Goal: Task Accomplishment & Management: Use online tool/utility

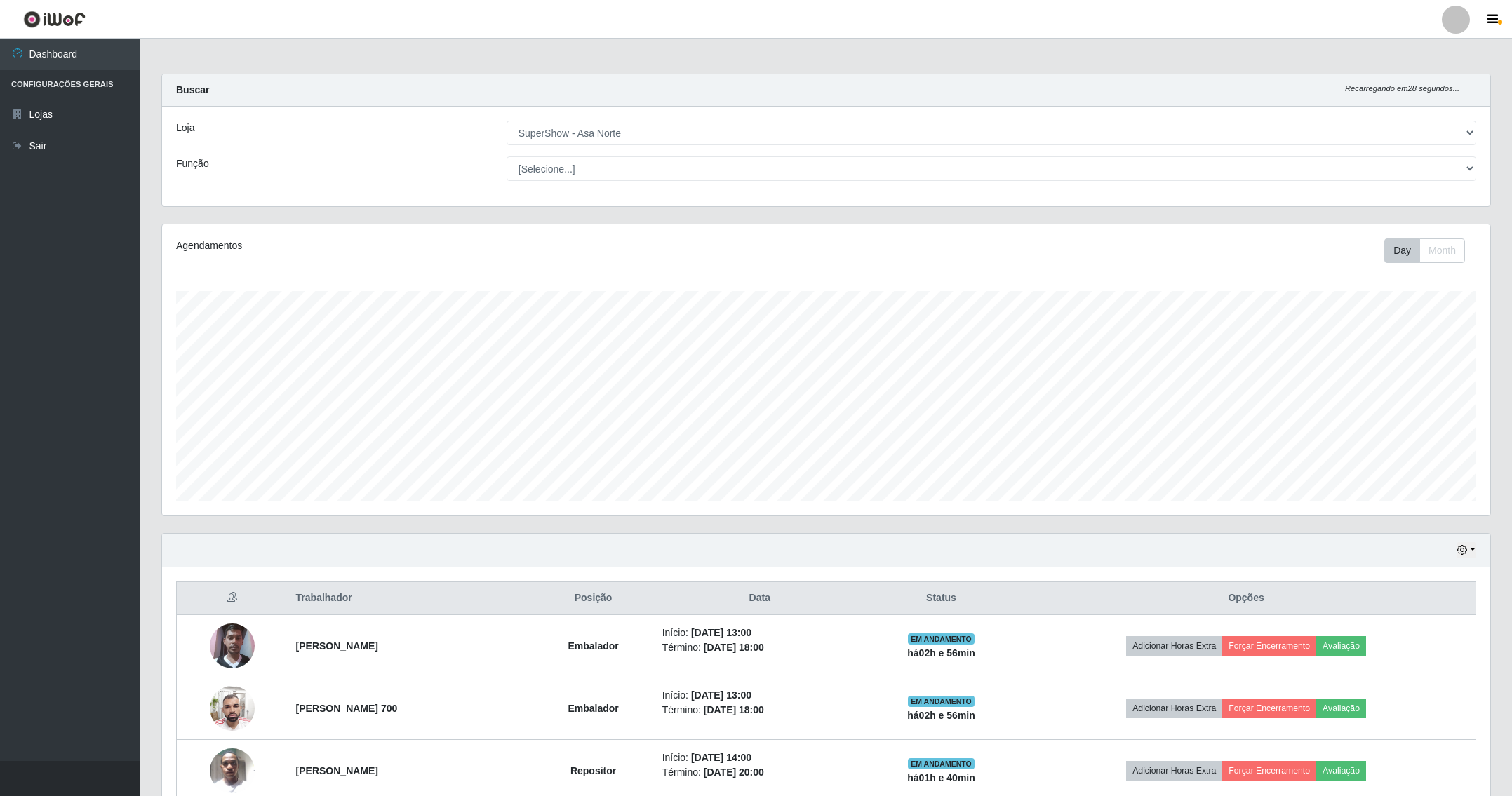
select select "71"
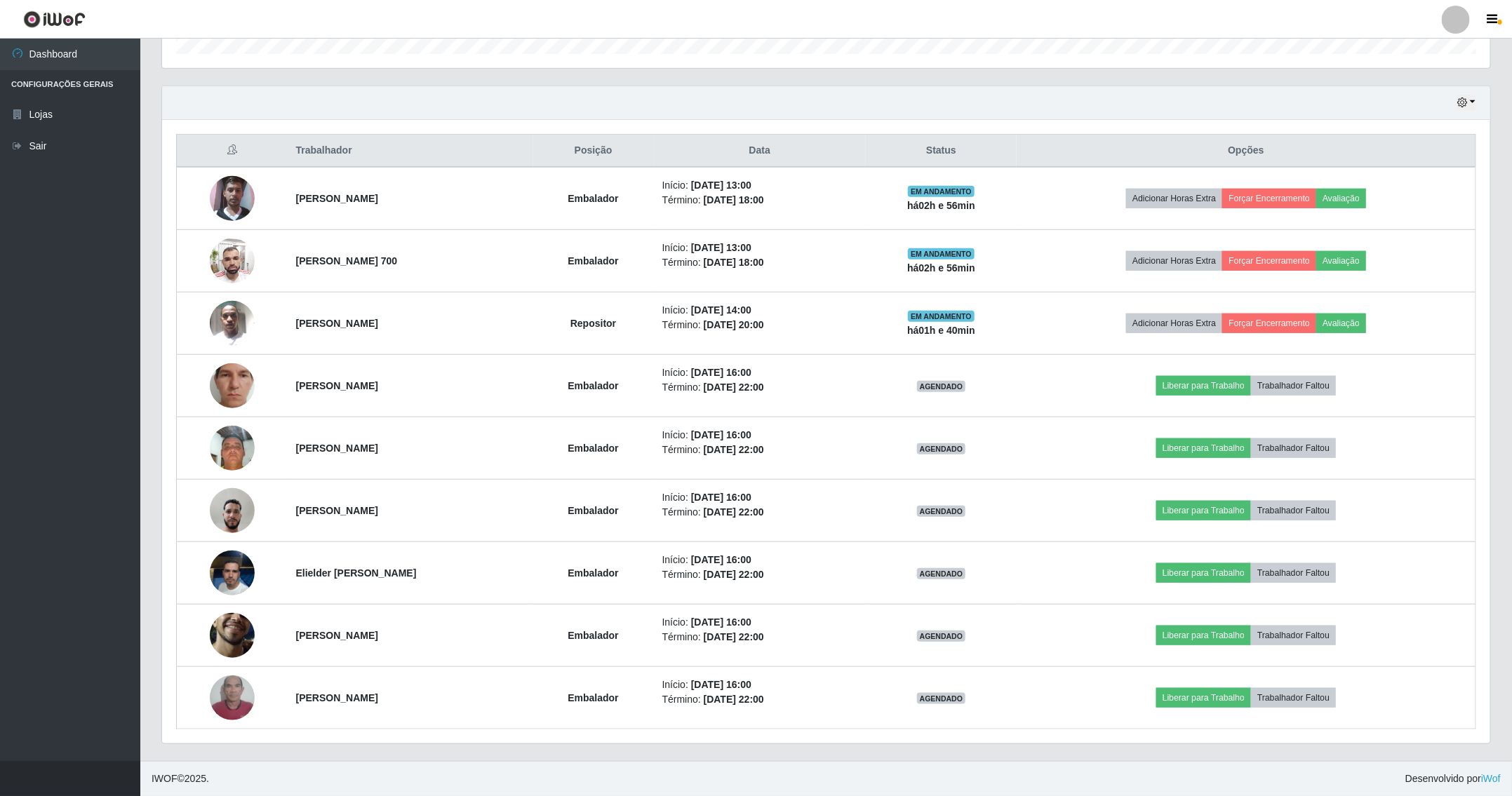
scroll to position [292, 1326]
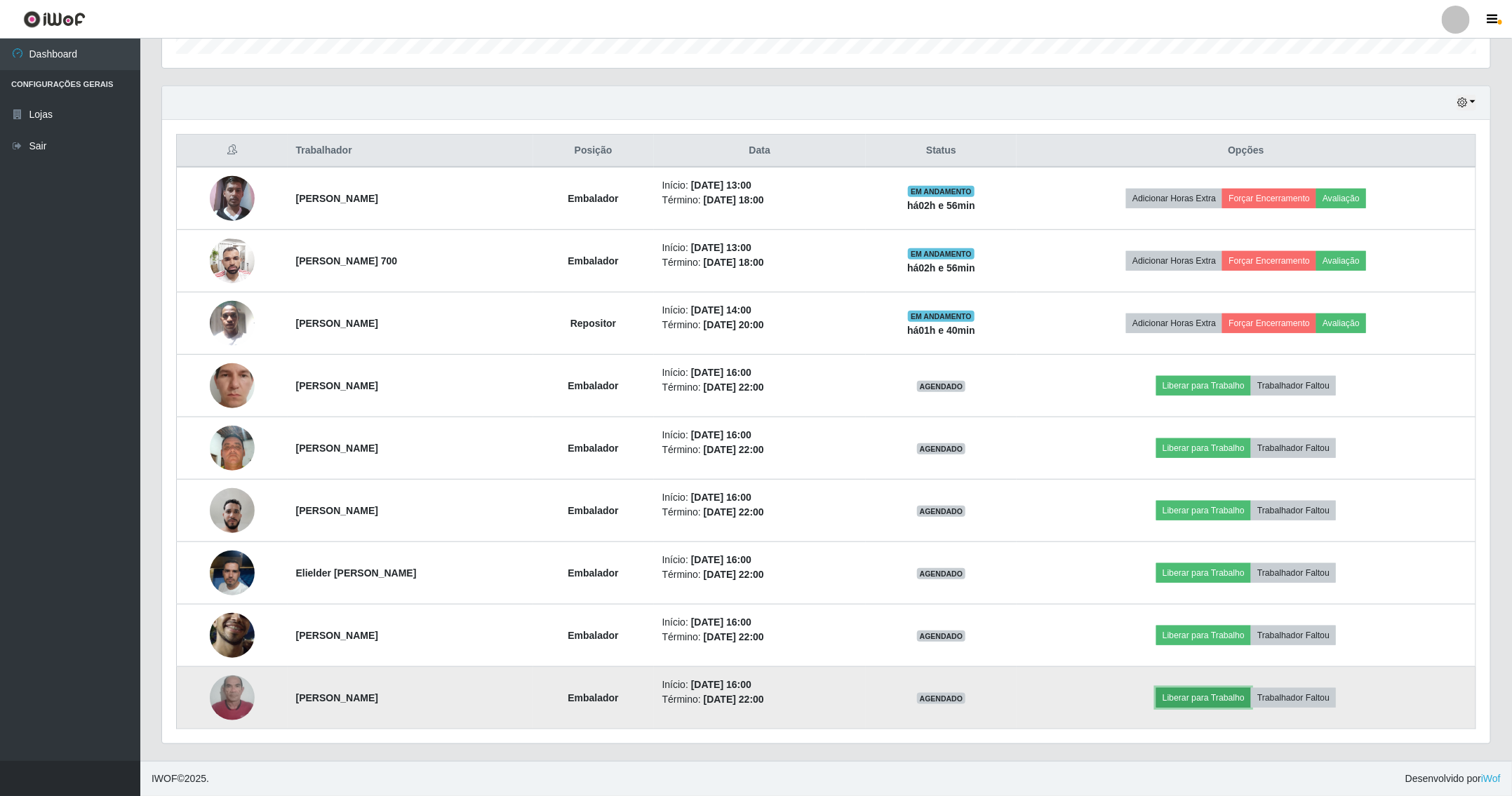
click at [1191, 694] on button "Liberar para Trabalho" at bounding box center [1204, 698] width 95 height 20
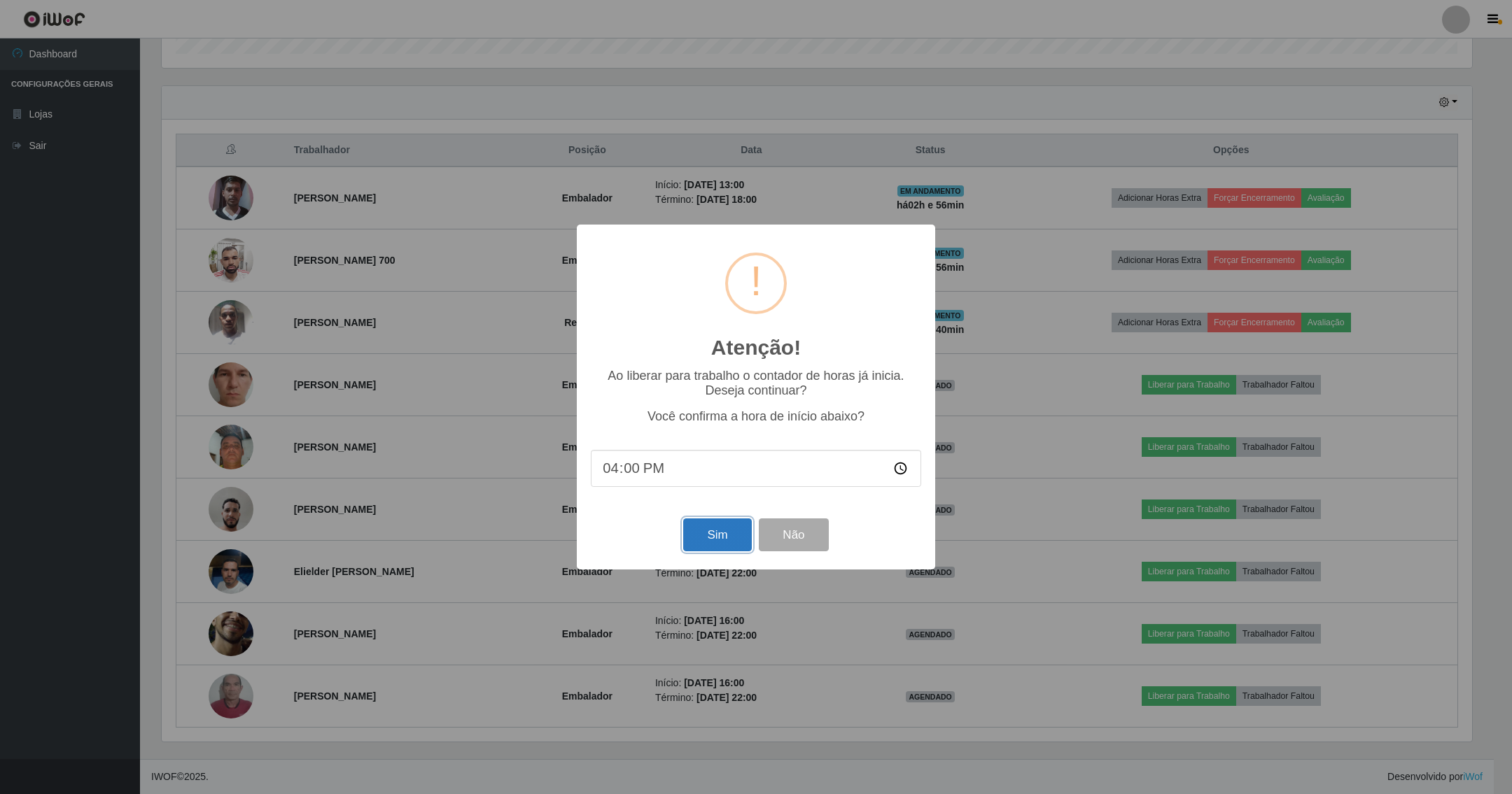
click at [705, 531] on button "Sim" at bounding box center [717, 535] width 68 height 33
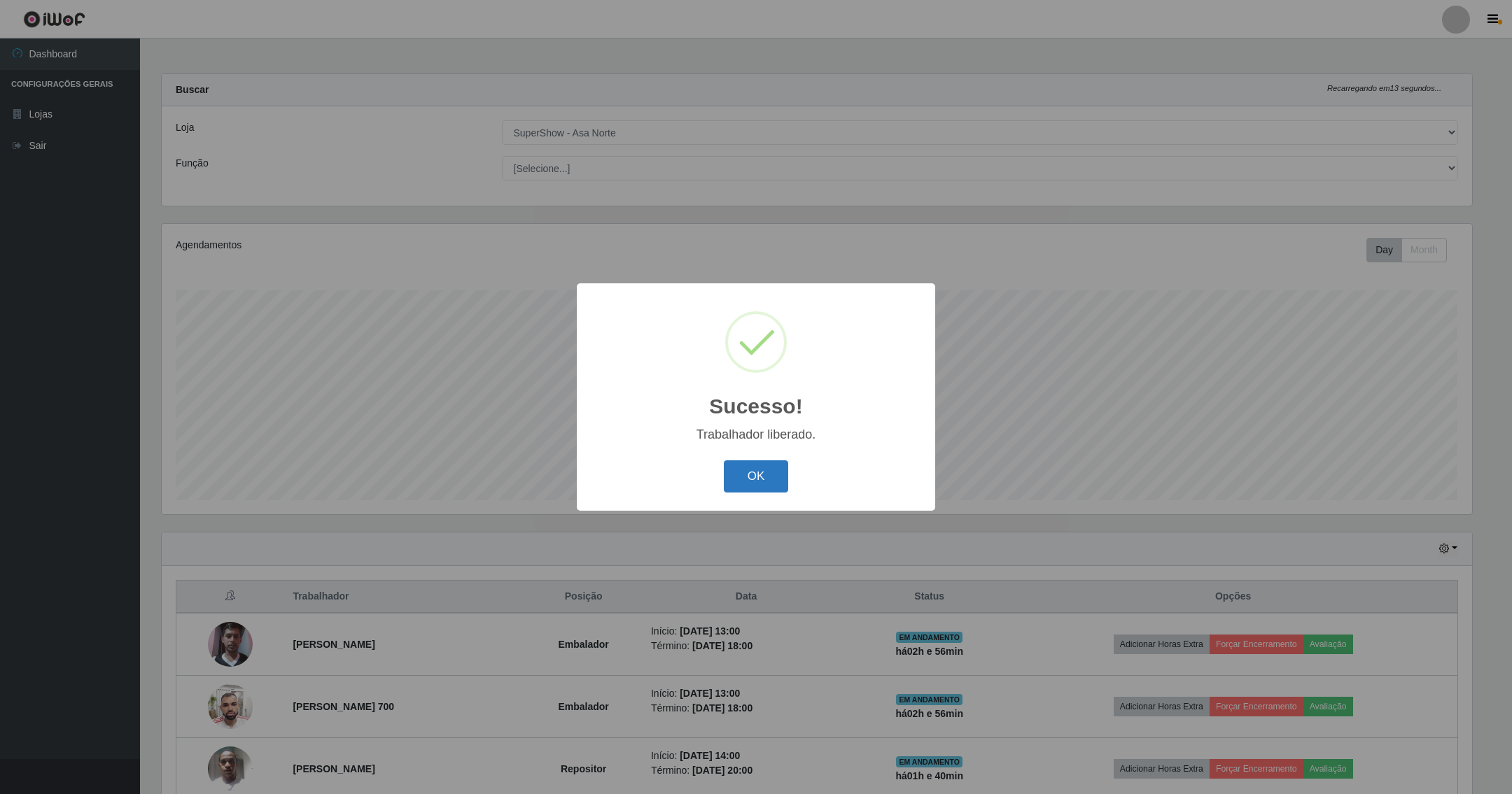
click at [734, 469] on button "OK" at bounding box center [756, 477] width 65 height 33
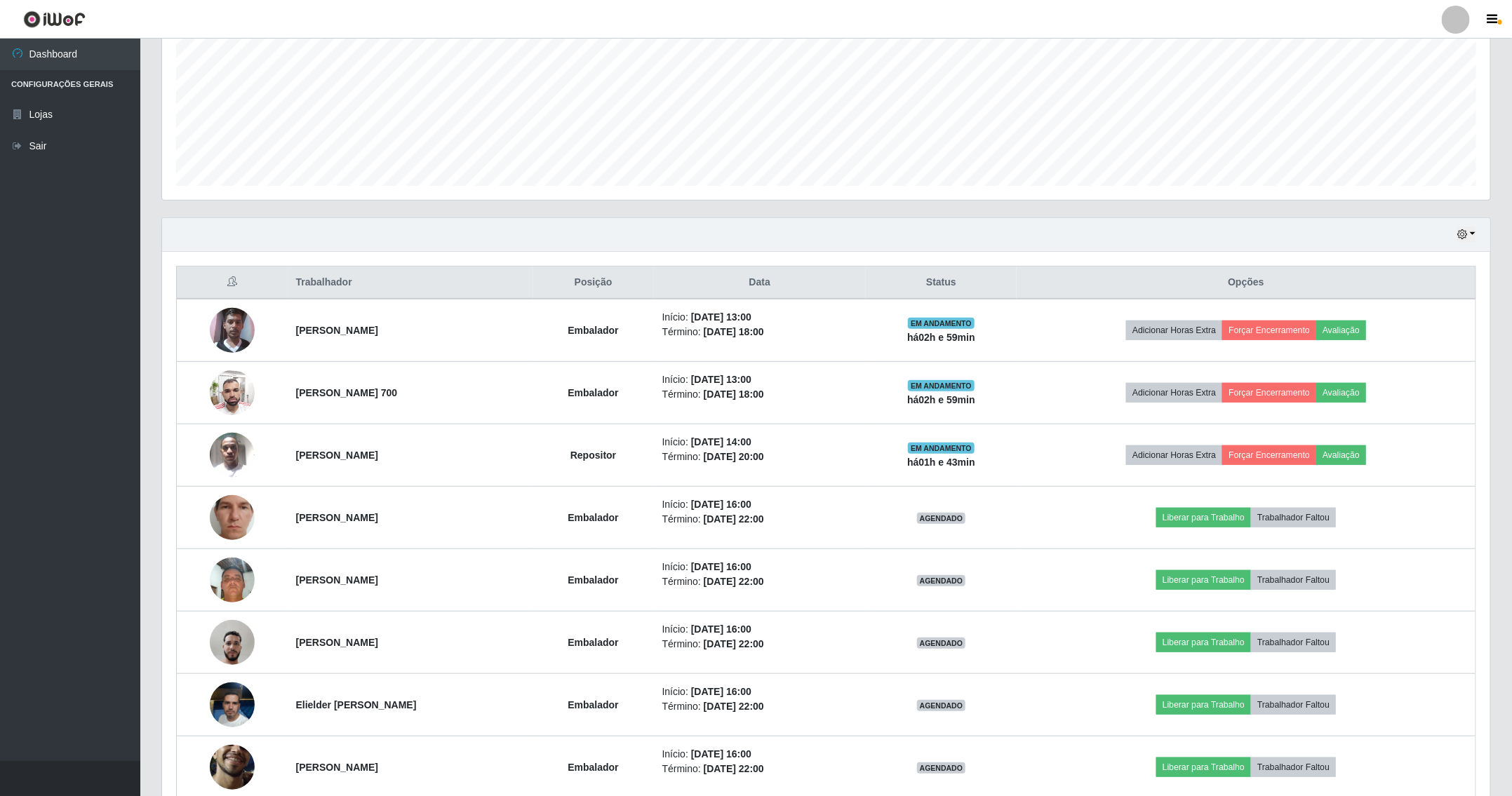
scroll to position [421, 0]
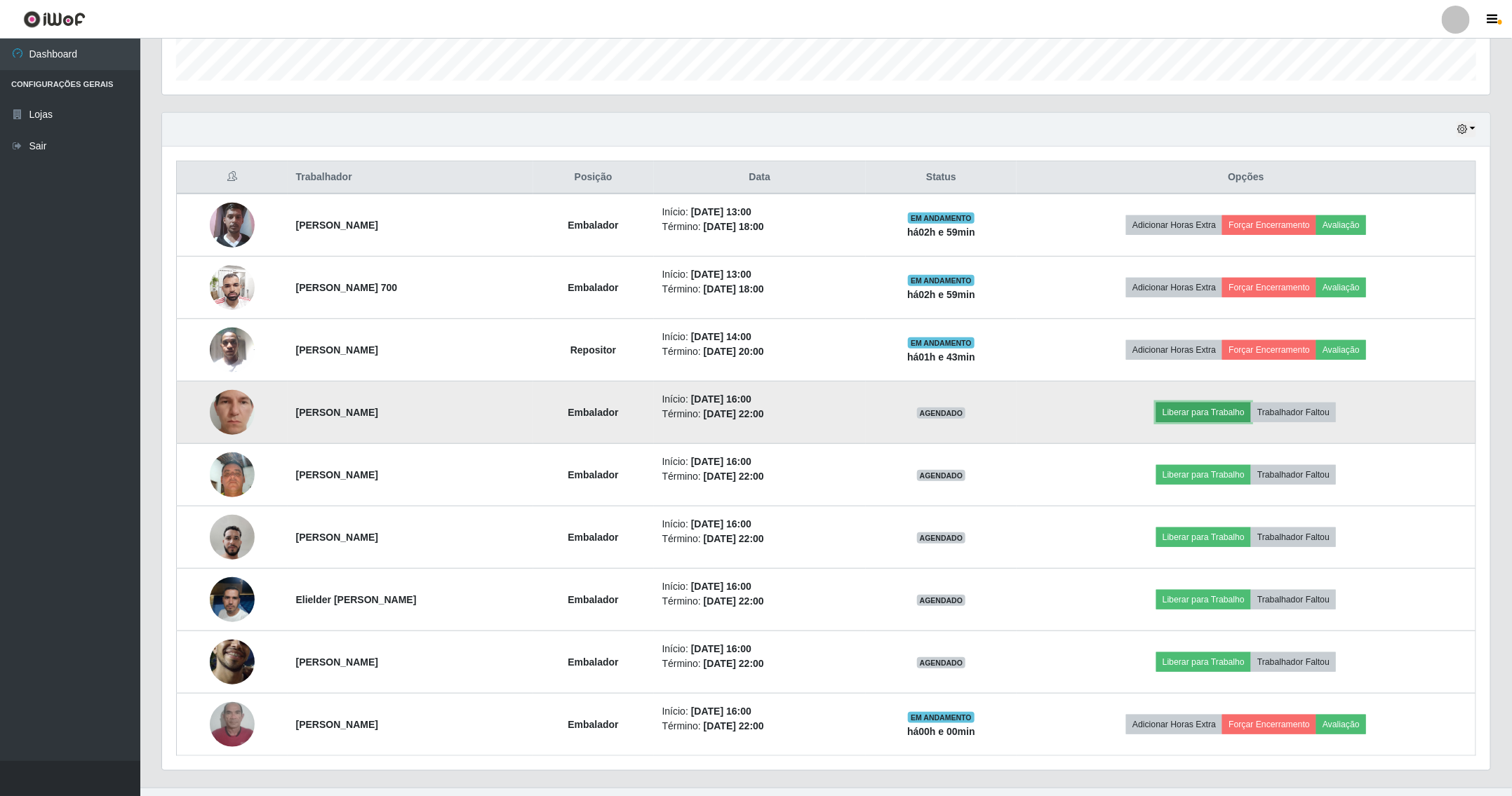
click at [1180, 419] on button "Liberar para Trabalho" at bounding box center [1204, 413] width 95 height 20
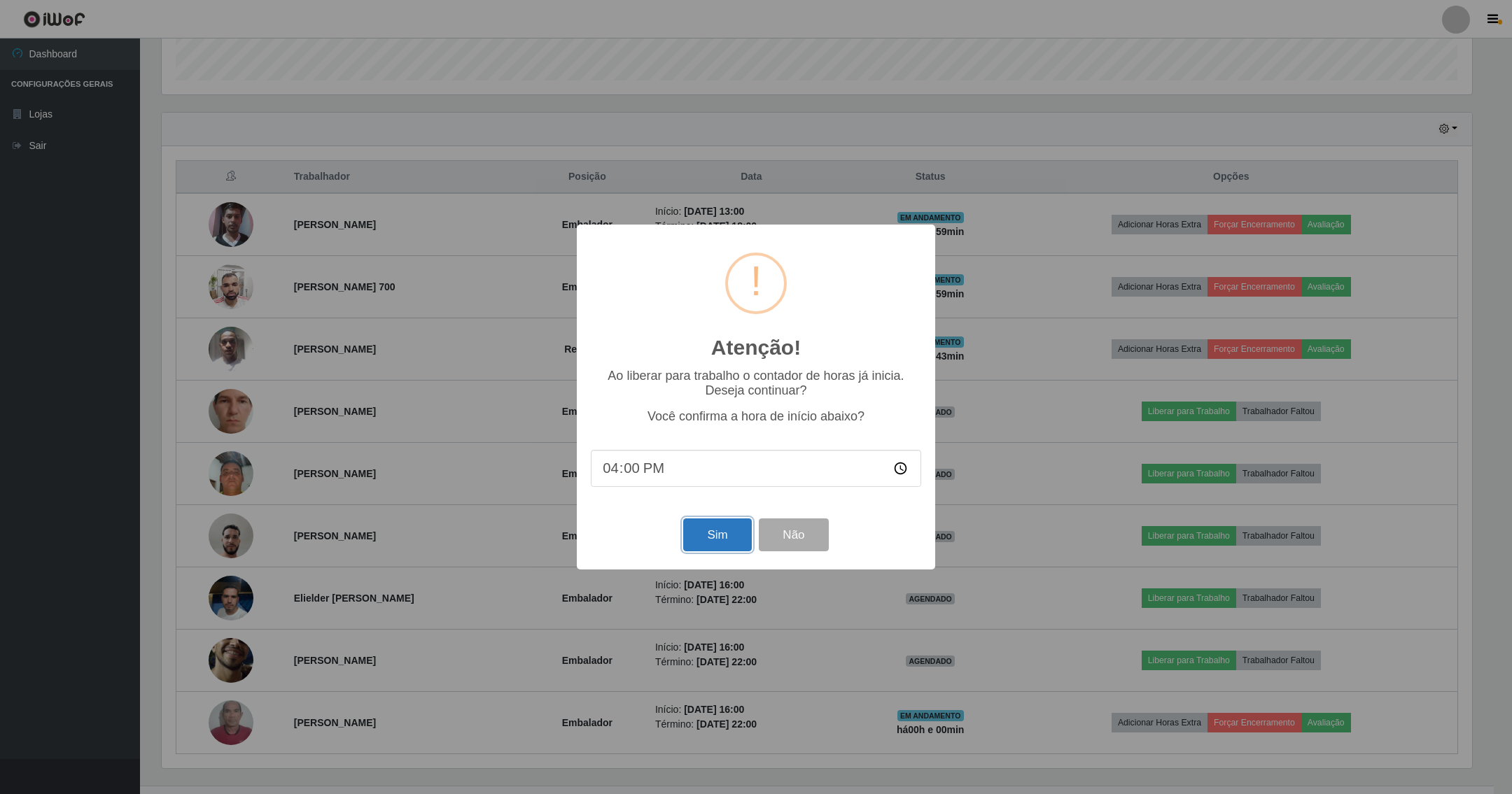
click at [705, 540] on button "Sim" at bounding box center [717, 535] width 68 height 33
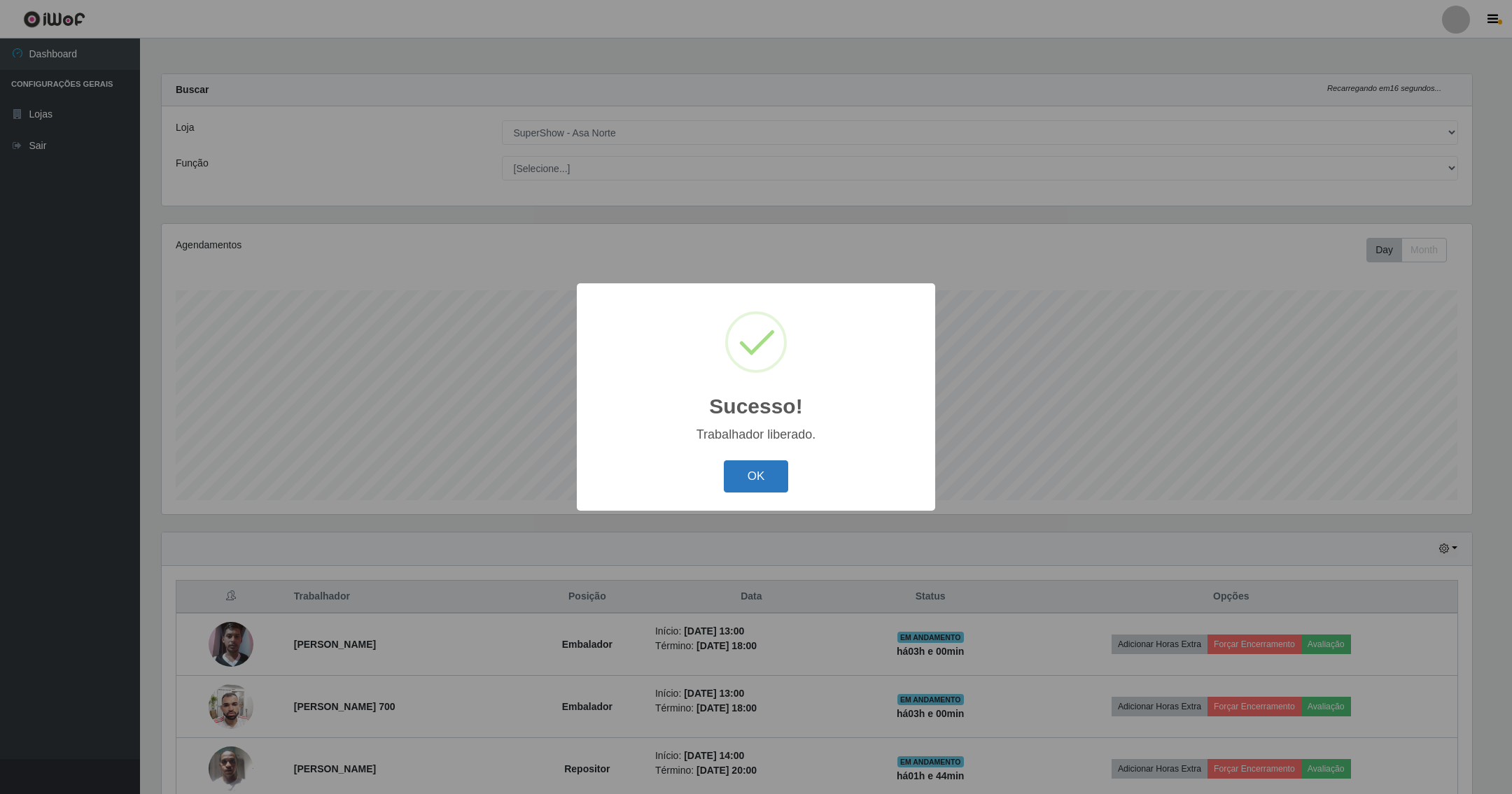
click at [744, 475] on button "OK" at bounding box center [756, 477] width 65 height 33
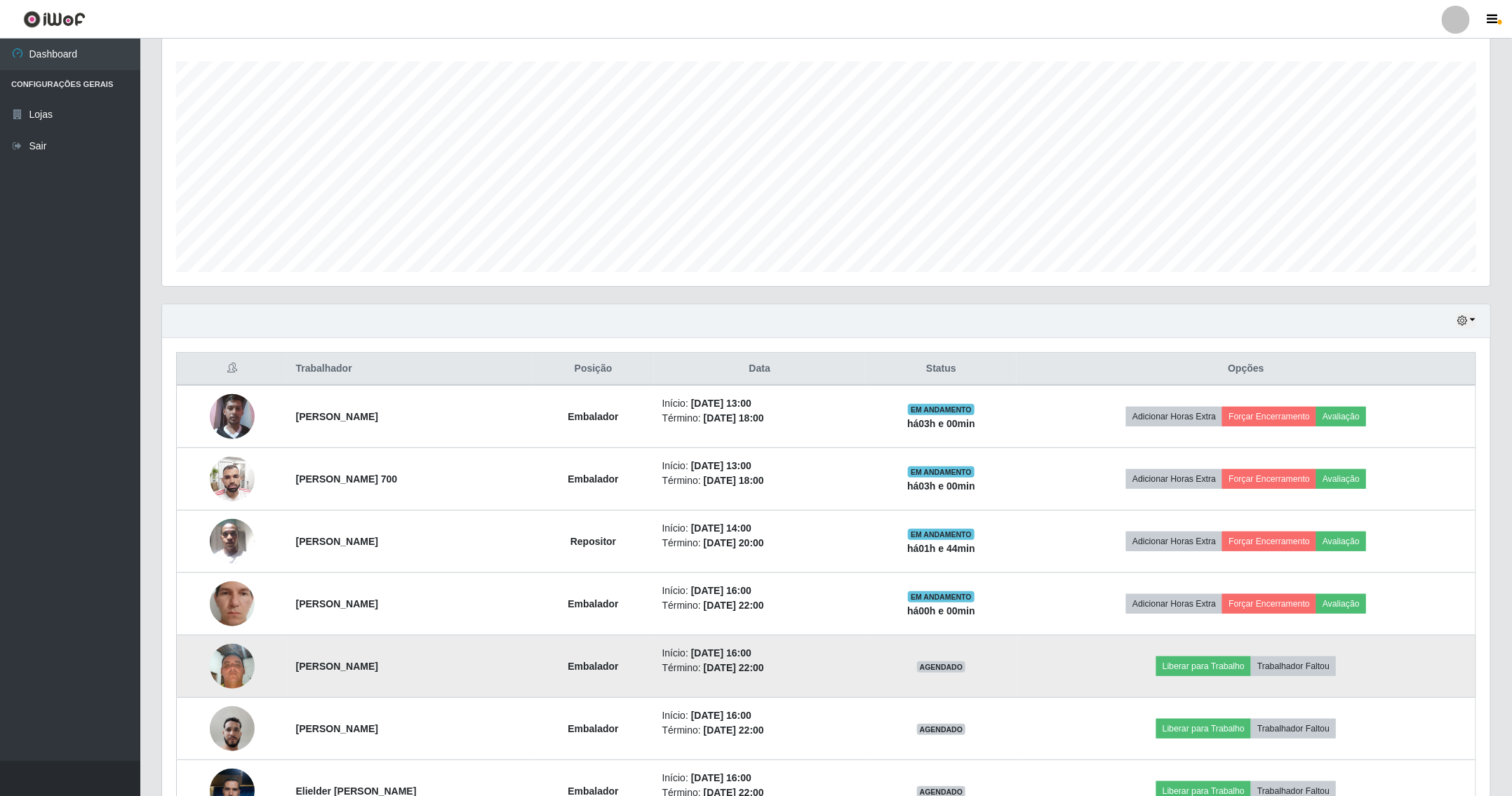
scroll to position [315, 0]
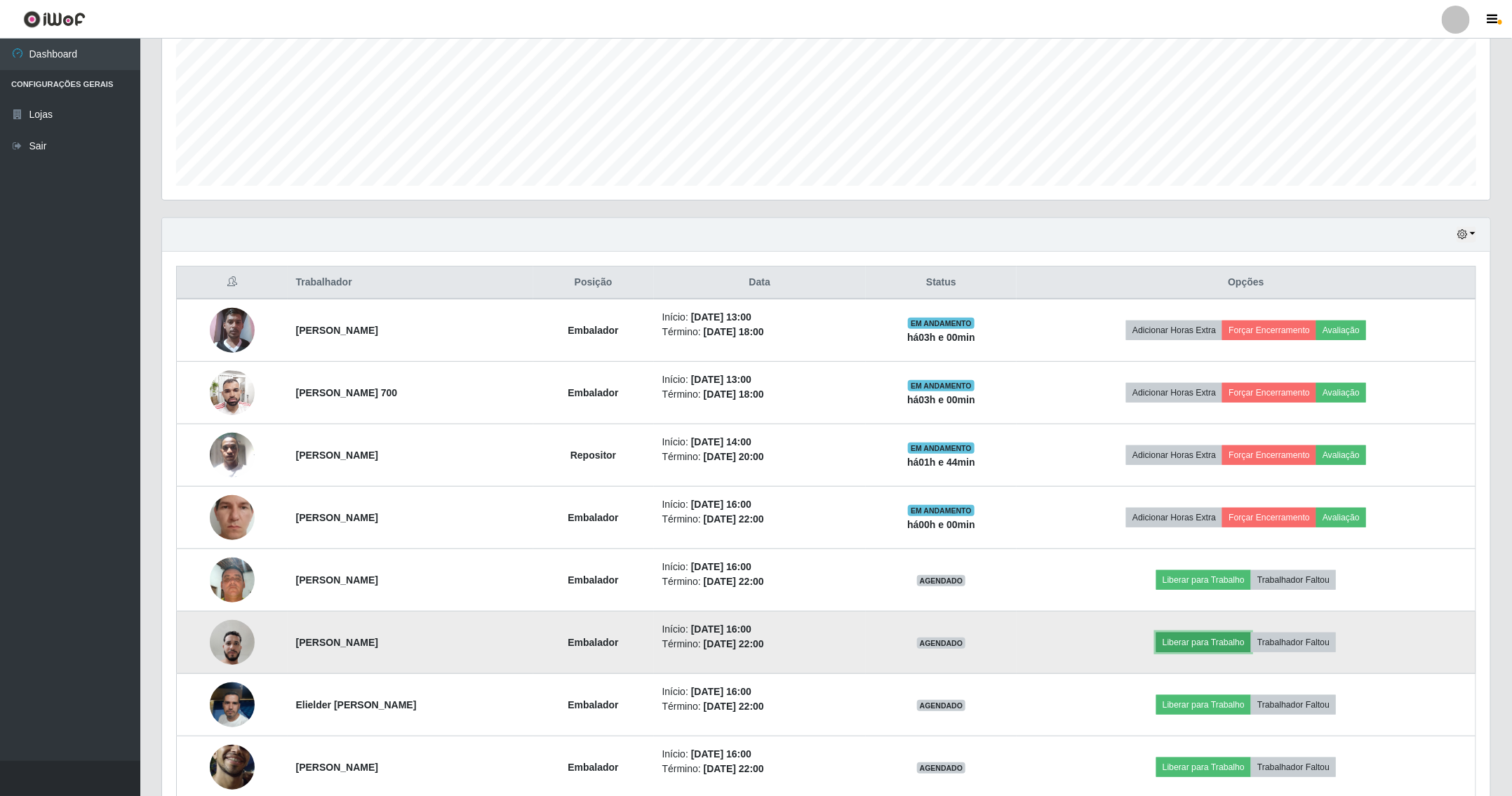
click at [1210, 650] on button "Liberar para Trabalho" at bounding box center [1204, 642] width 95 height 20
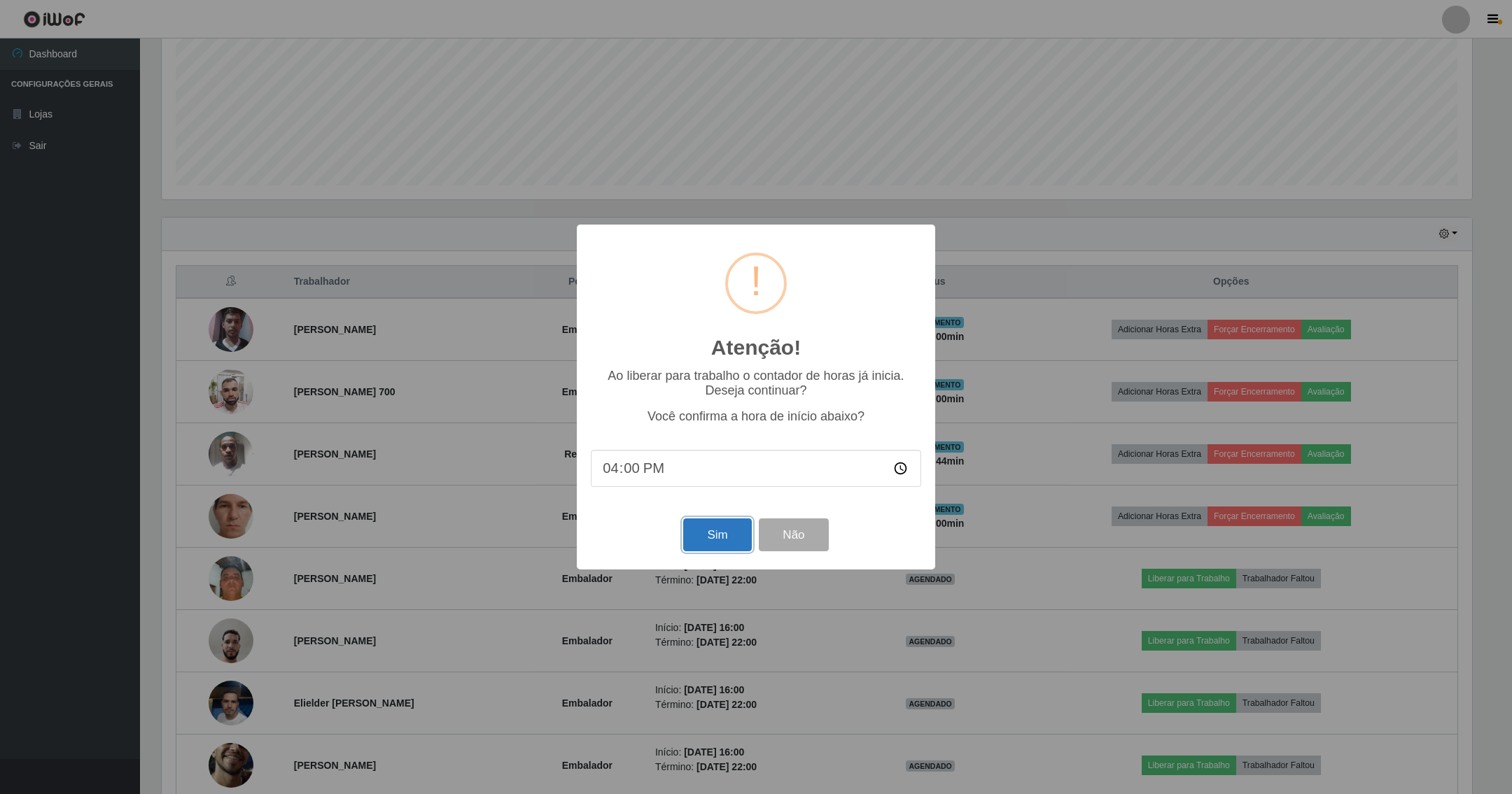
click at [711, 536] on button "Sim" at bounding box center [717, 535] width 68 height 33
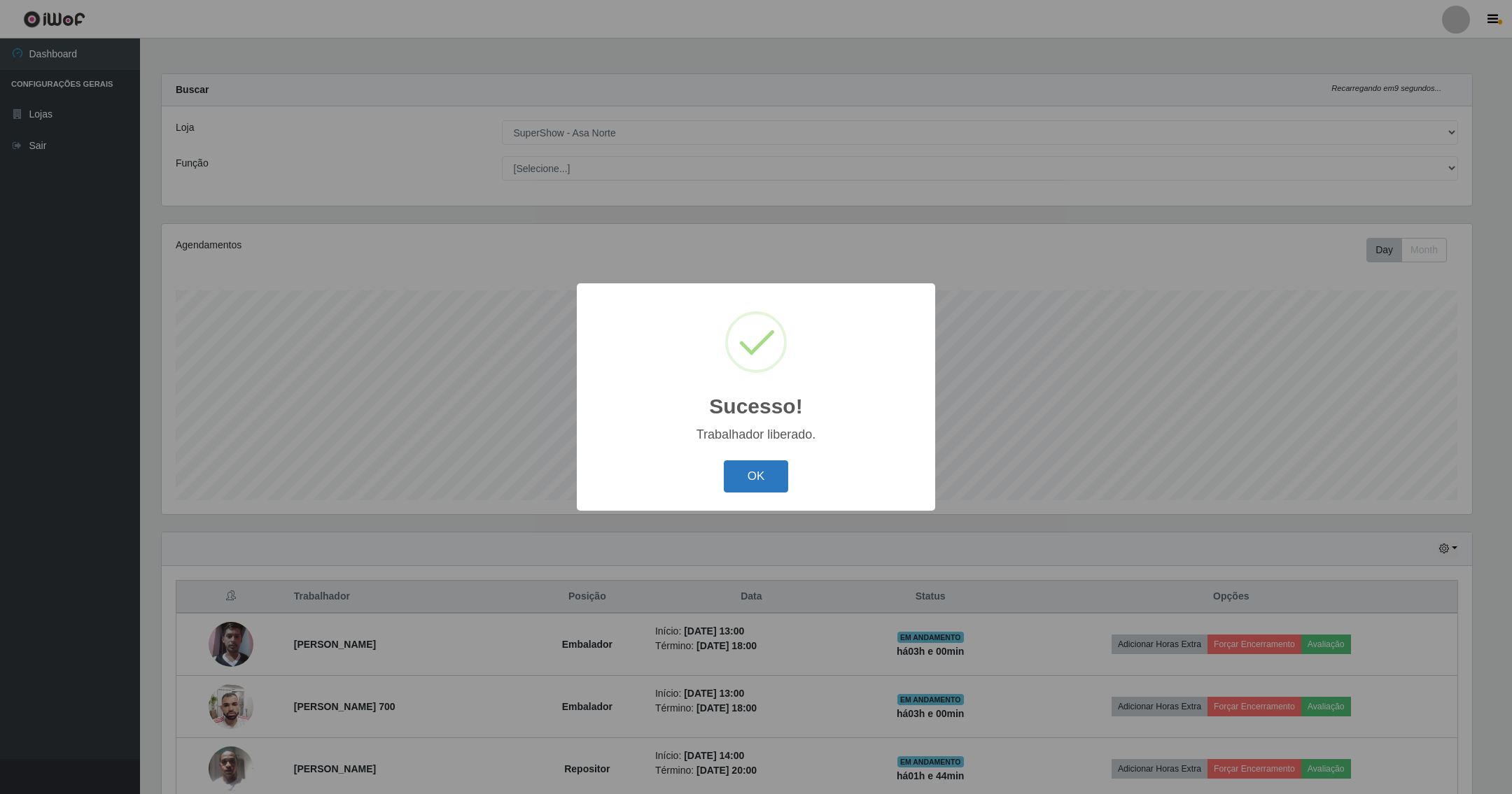
click at [744, 473] on button "OK" at bounding box center [756, 477] width 65 height 33
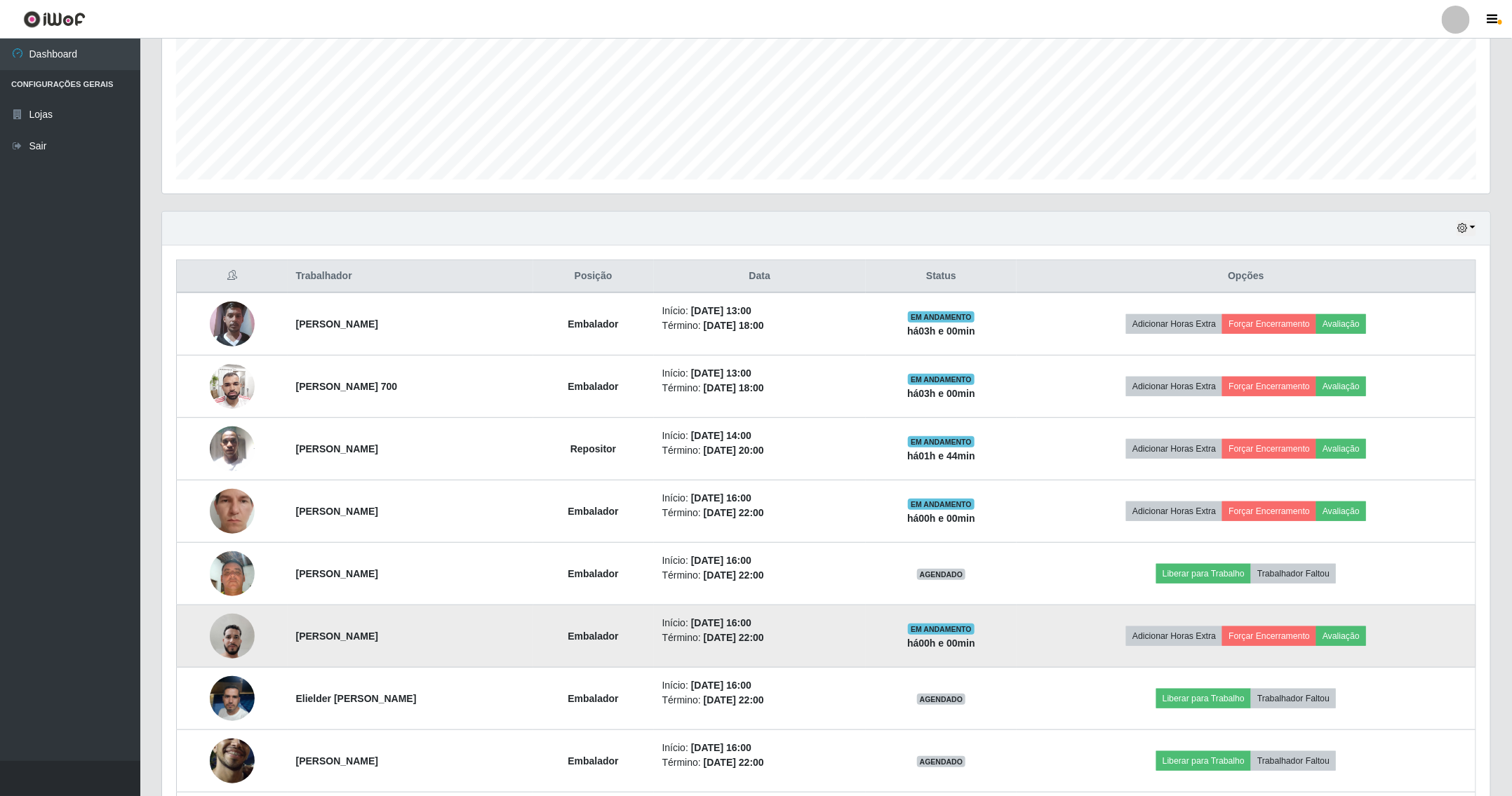
scroll to position [421, 0]
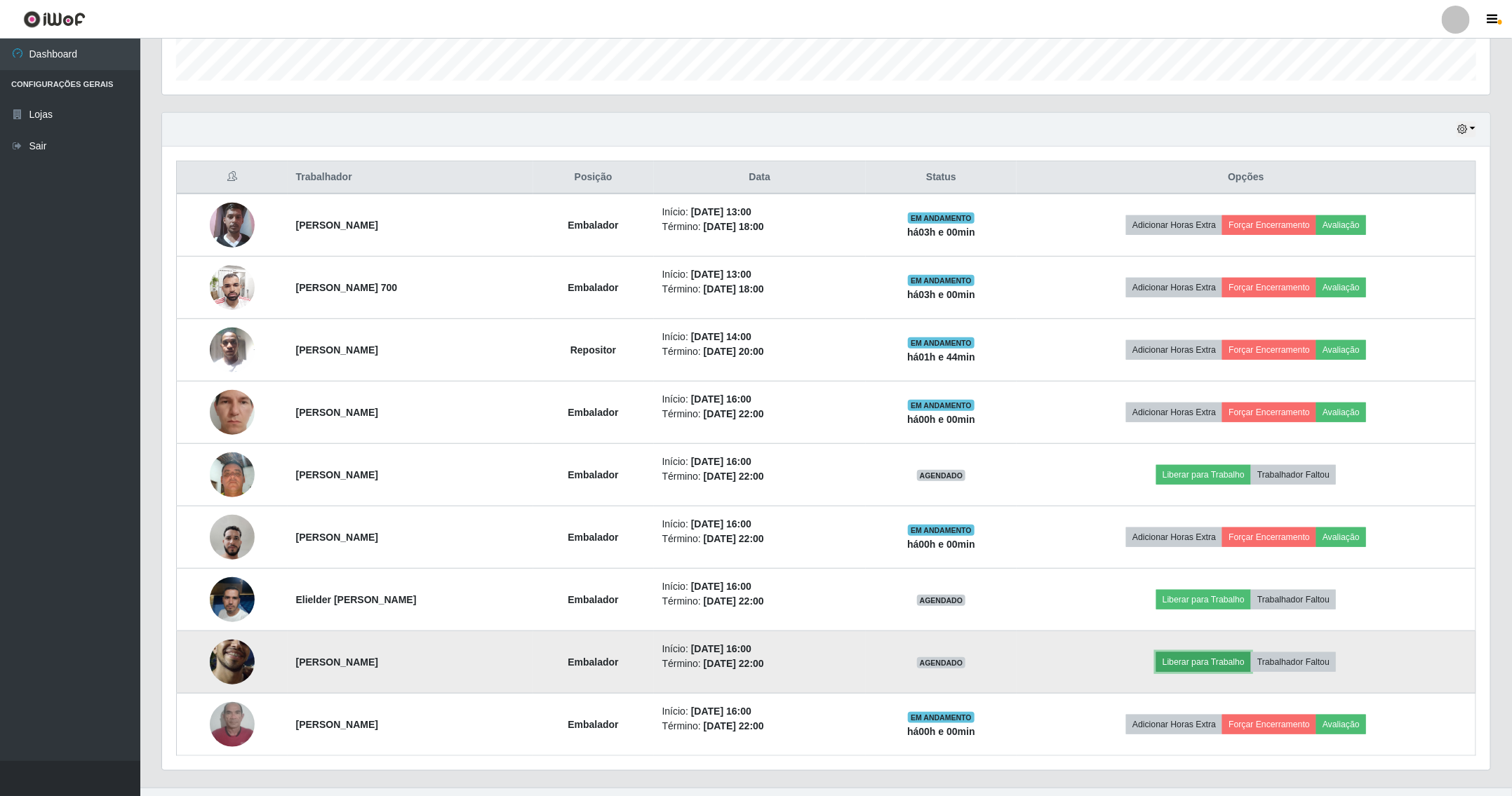
click at [1197, 659] on button "Liberar para Trabalho" at bounding box center [1204, 662] width 95 height 20
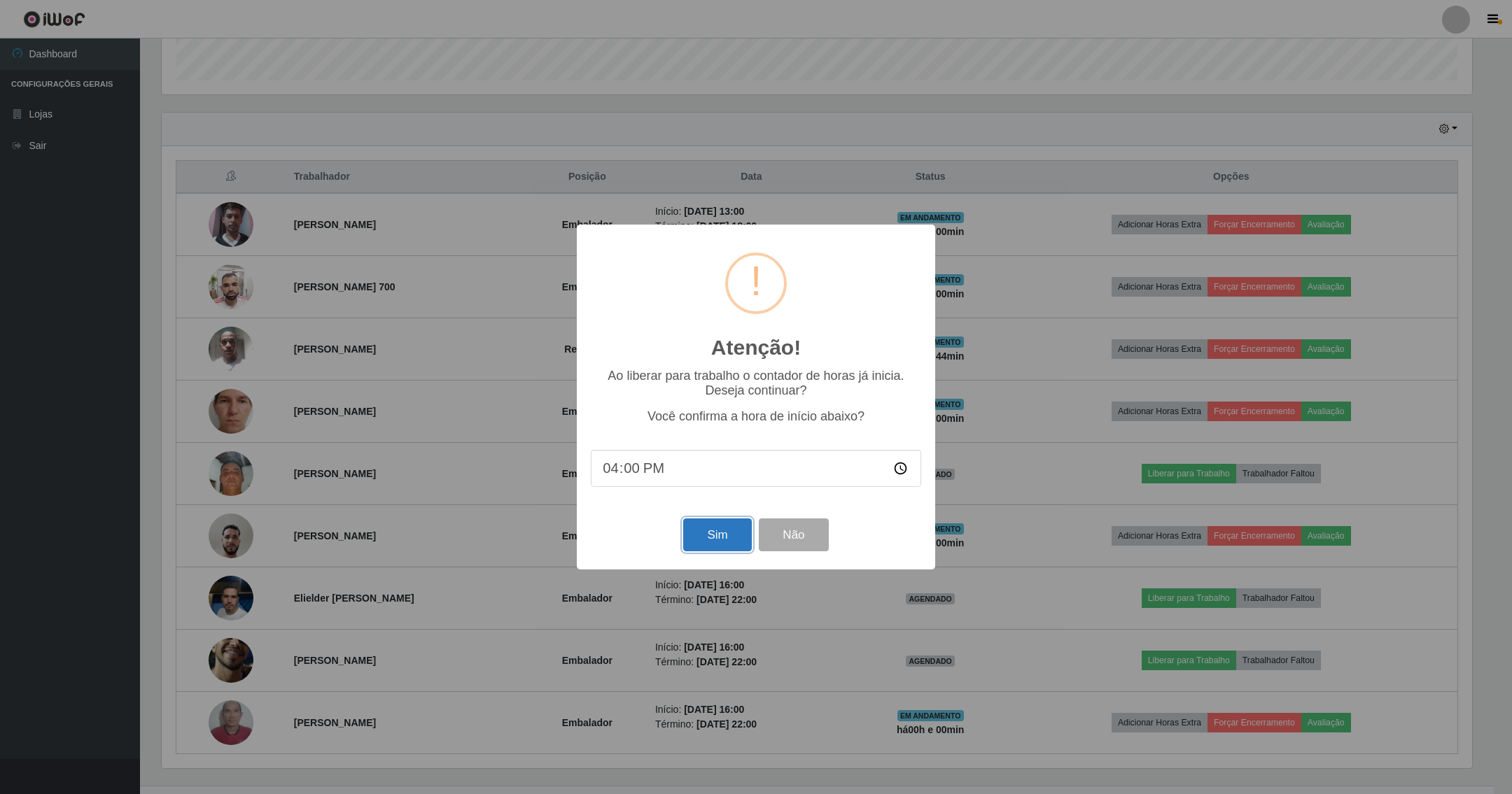
click at [721, 525] on button "Sim" at bounding box center [717, 535] width 68 height 33
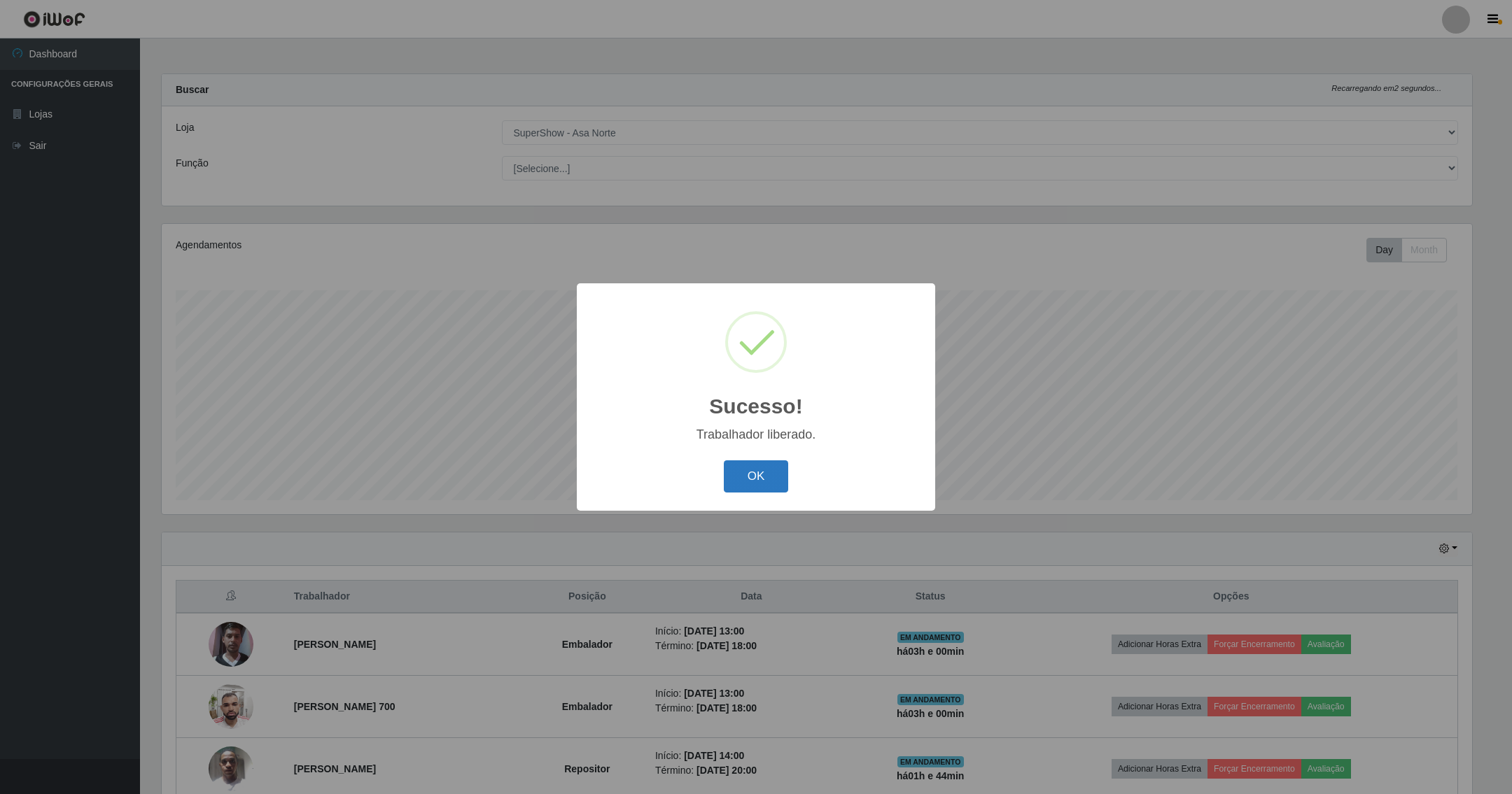
click at [745, 480] on button "OK" at bounding box center [756, 477] width 65 height 33
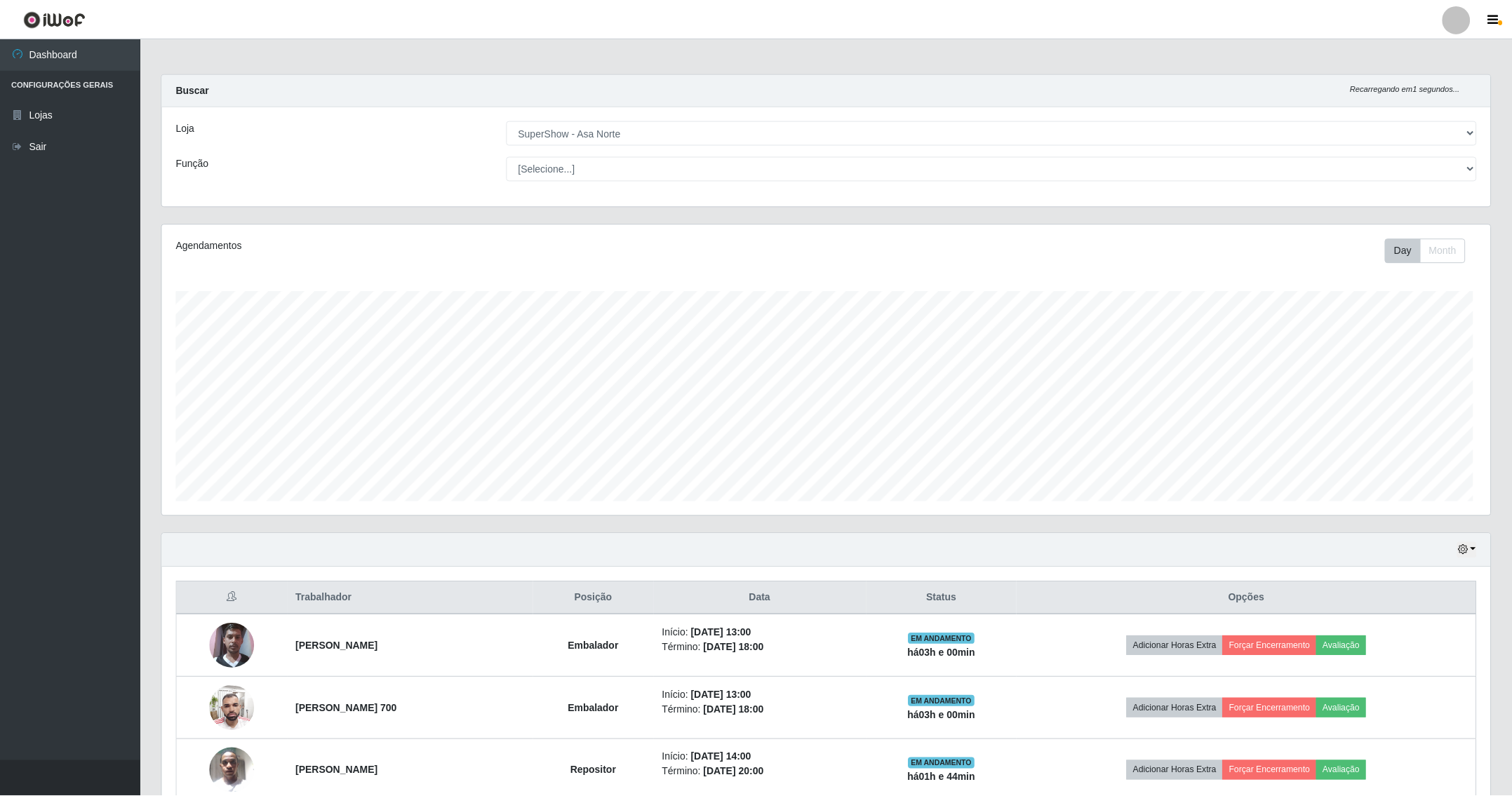
scroll to position [0, 0]
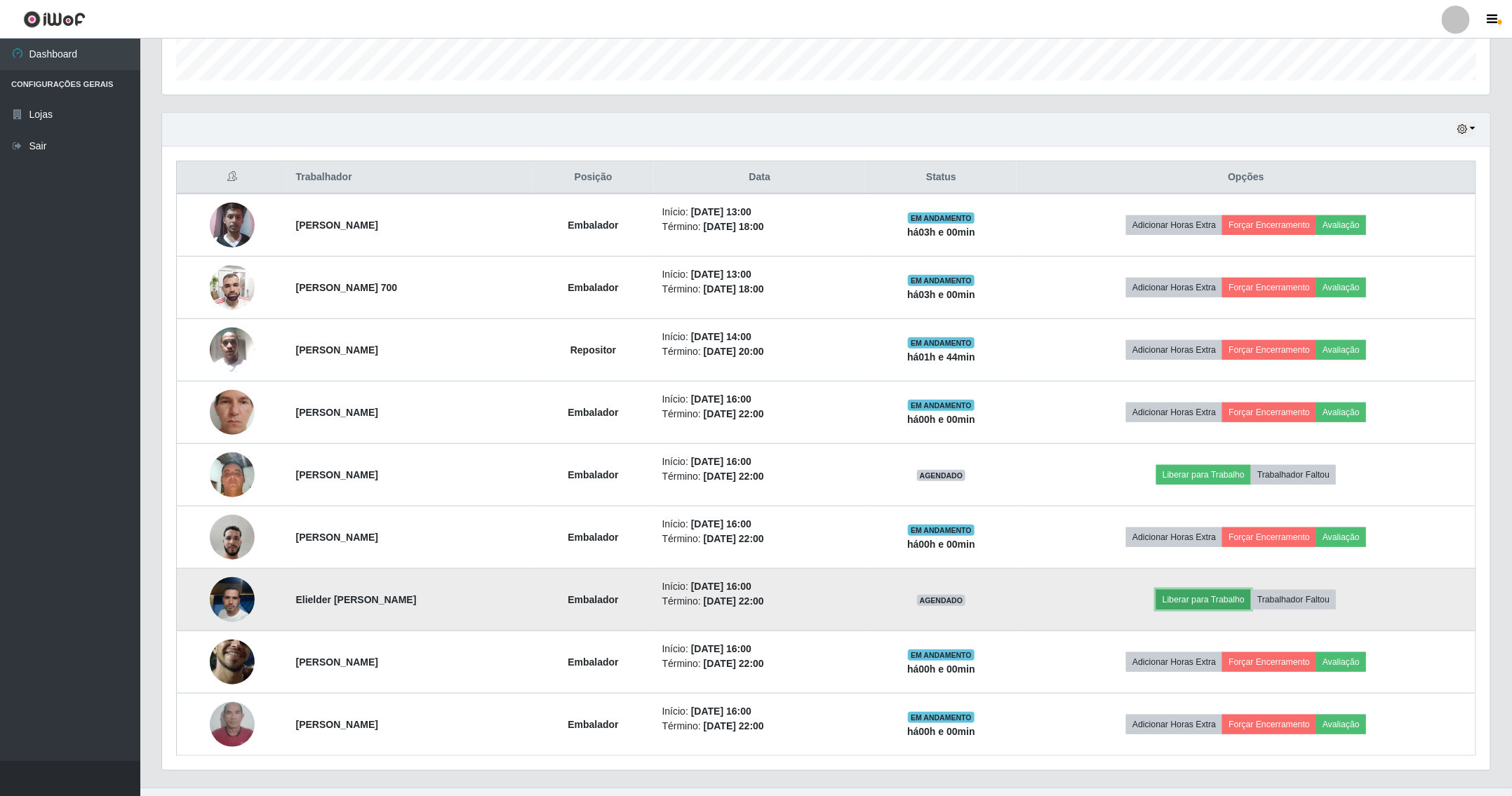
click at [1189, 601] on button "Liberar para Trabalho" at bounding box center [1204, 599] width 95 height 20
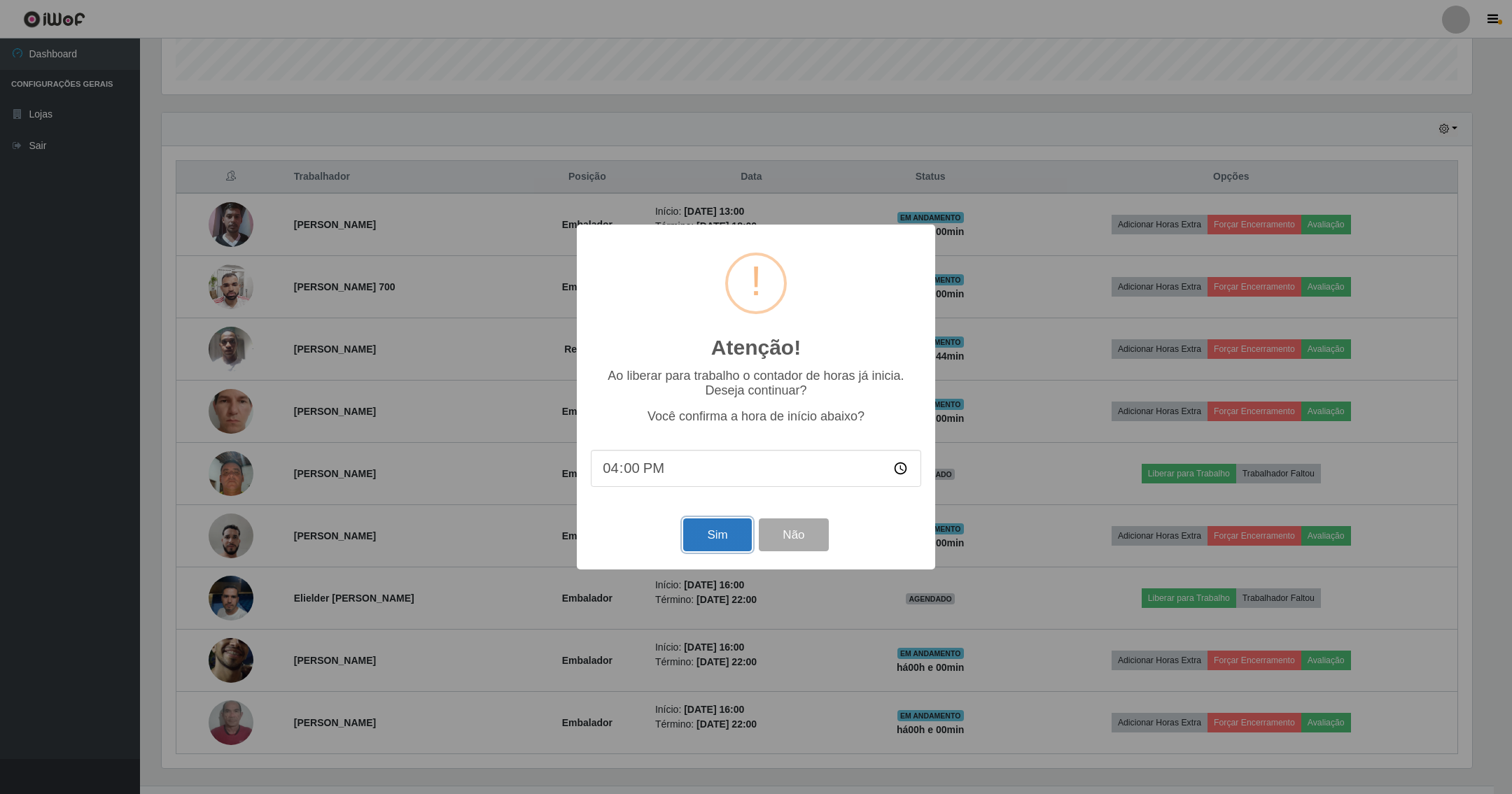
click at [719, 536] on button "Sim" at bounding box center [717, 535] width 68 height 33
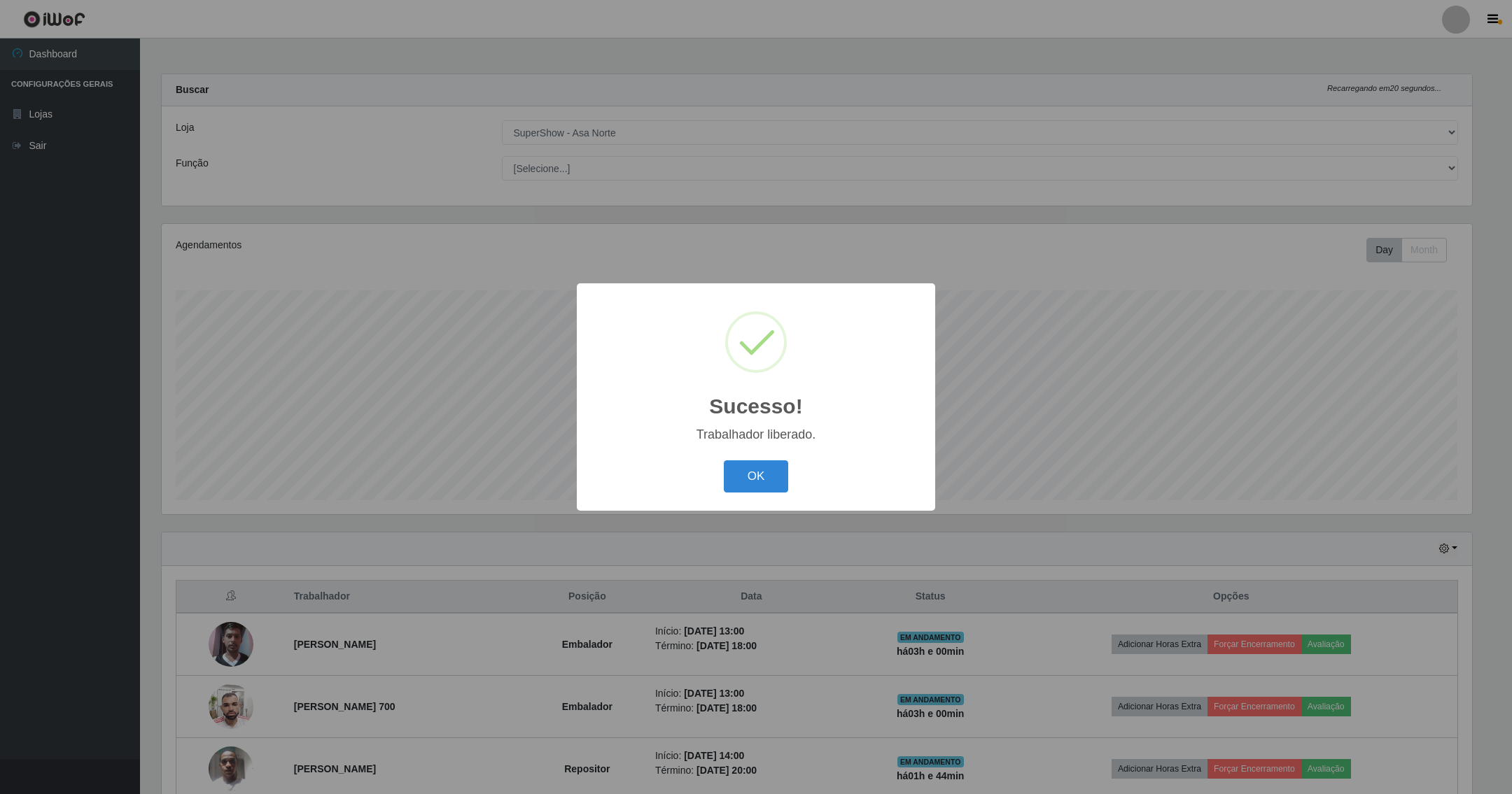
click at [760, 457] on div "OK Cancel" at bounding box center [756, 476] width 331 height 40
click at [757, 468] on button "OK" at bounding box center [756, 477] width 65 height 33
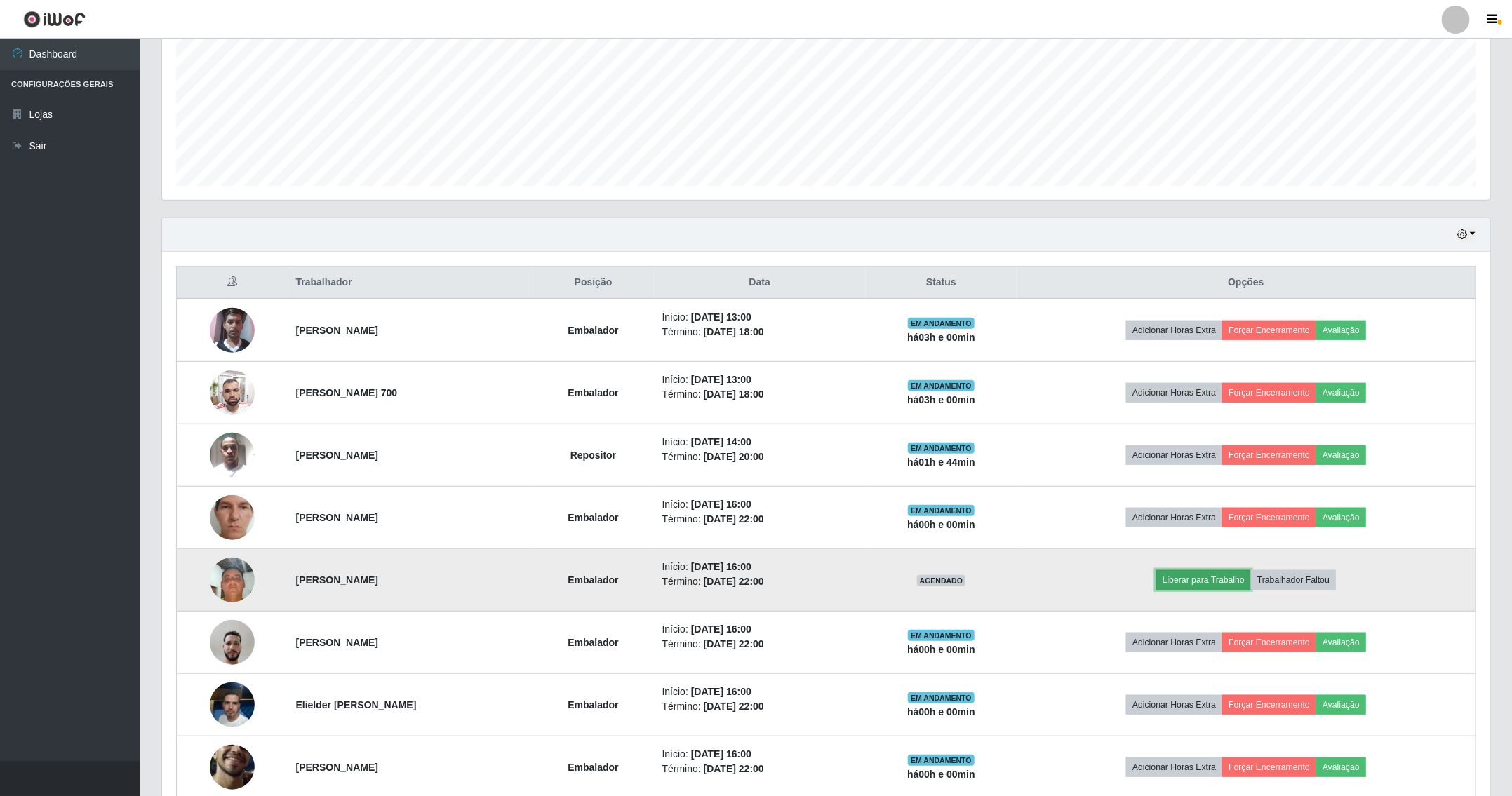
click at [1221, 579] on button "Liberar para Trabalho" at bounding box center [1204, 580] width 95 height 20
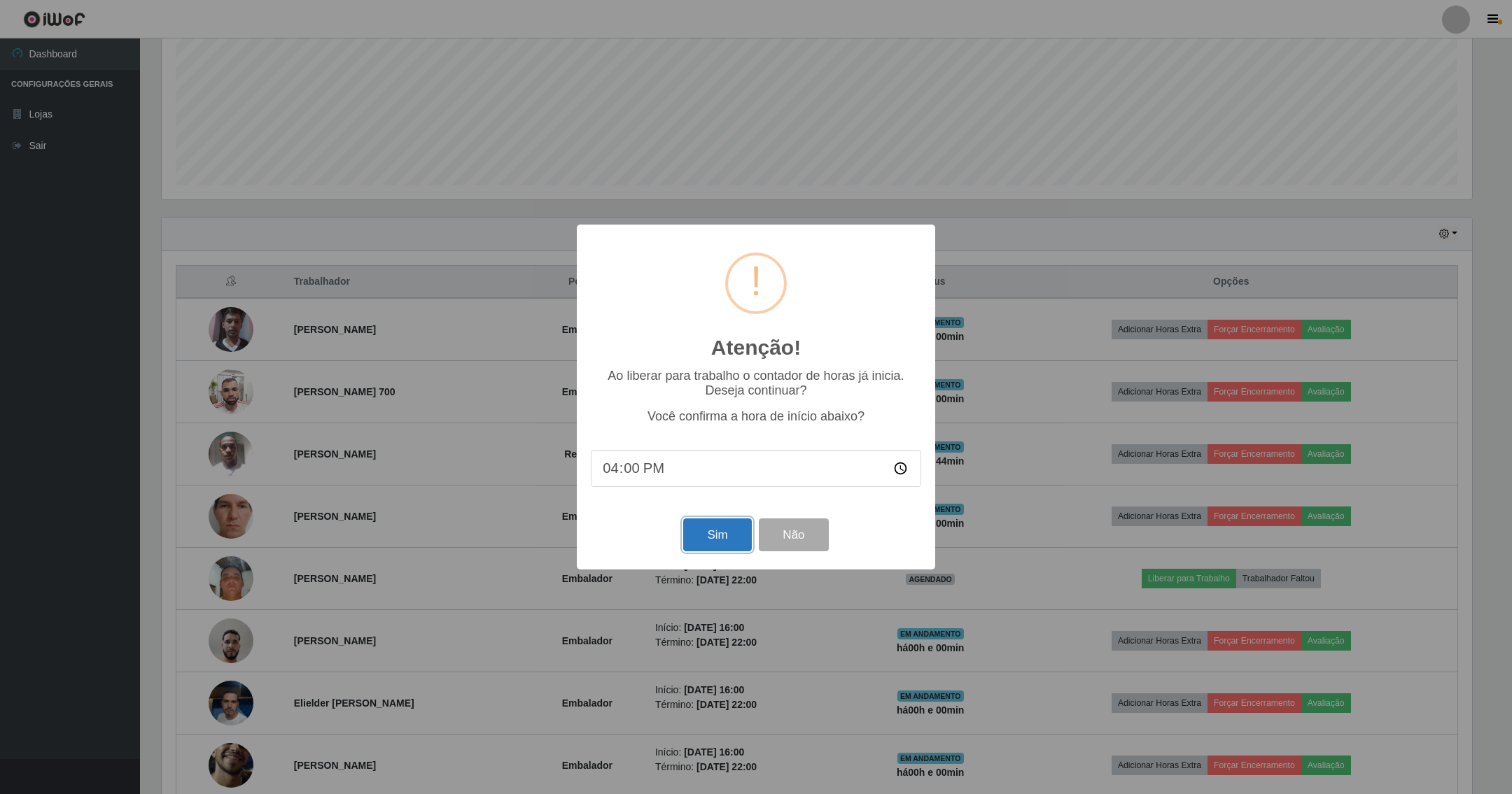
click at [693, 535] on button "Sim" at bounding box center [717, 535] width 68 height 33
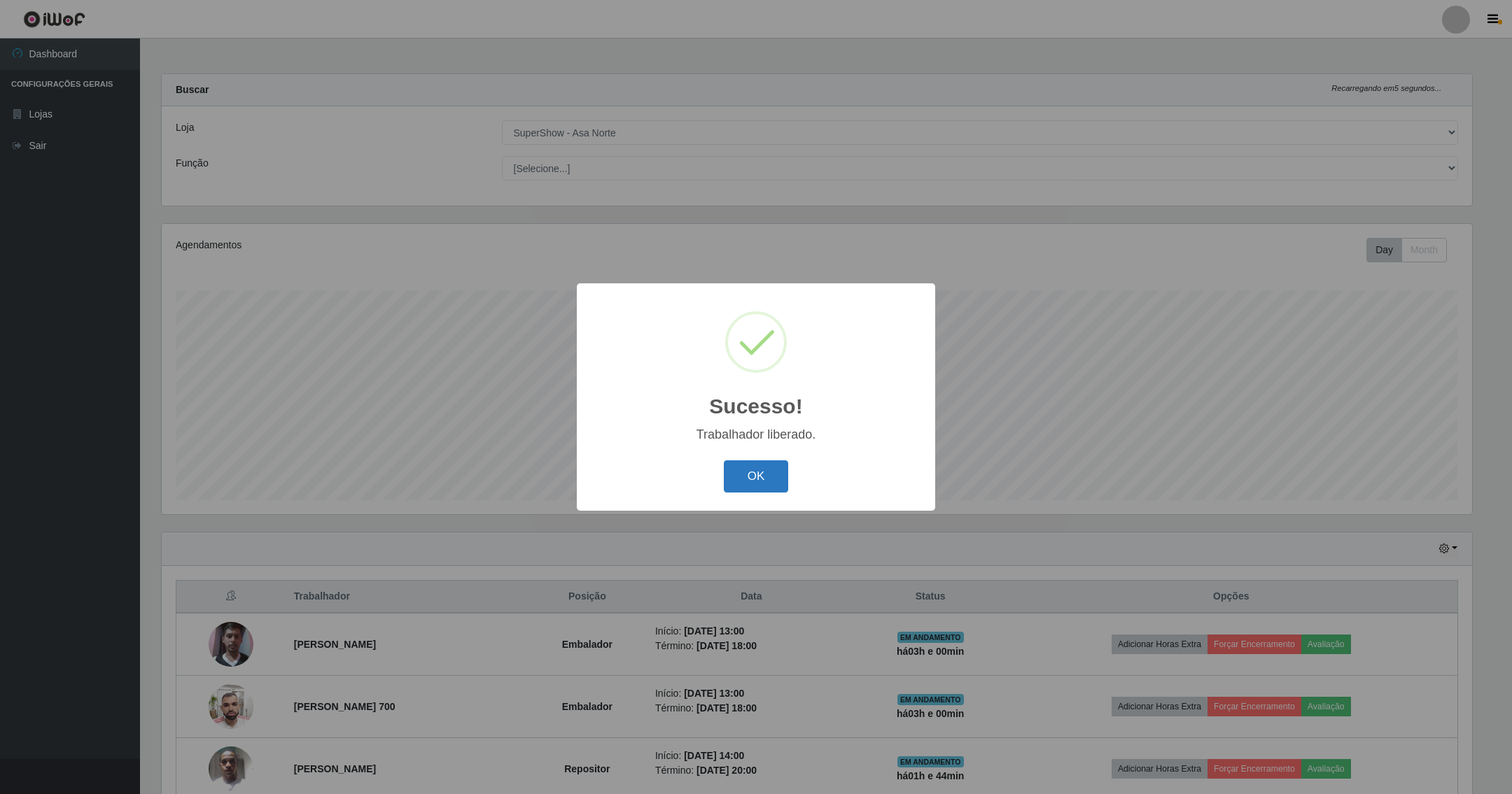
click at [752, 470] on button "OK" at bounding box center [756, 477] width 65 height 33
